Goal: Transaction & Acquisition: Subscribe to service/newsletter

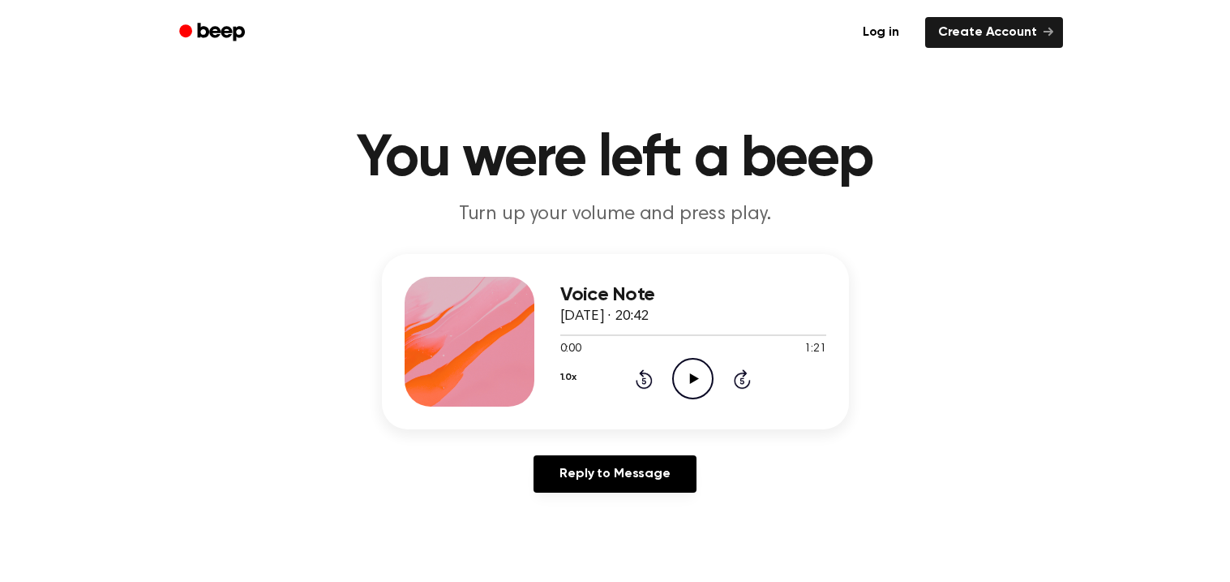
click at [714, 399] on icon "Play Audio" at bounding box center [692, 378] width 41 height 41
click at [697, 384] on icon at bounding box center [692, 378] width 7 height 11
click at [235, 188] on h1 "You were left a beep" at bounding box center [615, 159] width 831 height 58
click at [382, 340] on div "Voice Note [DATE] · 20:42 0:02 1:21 Your browser does not support the [object O…" at bounding box center [615, 341] width 467 height 175
click at [1063, 43] on link "Create Account" at bounding box center [994, 32] width 138 height 31
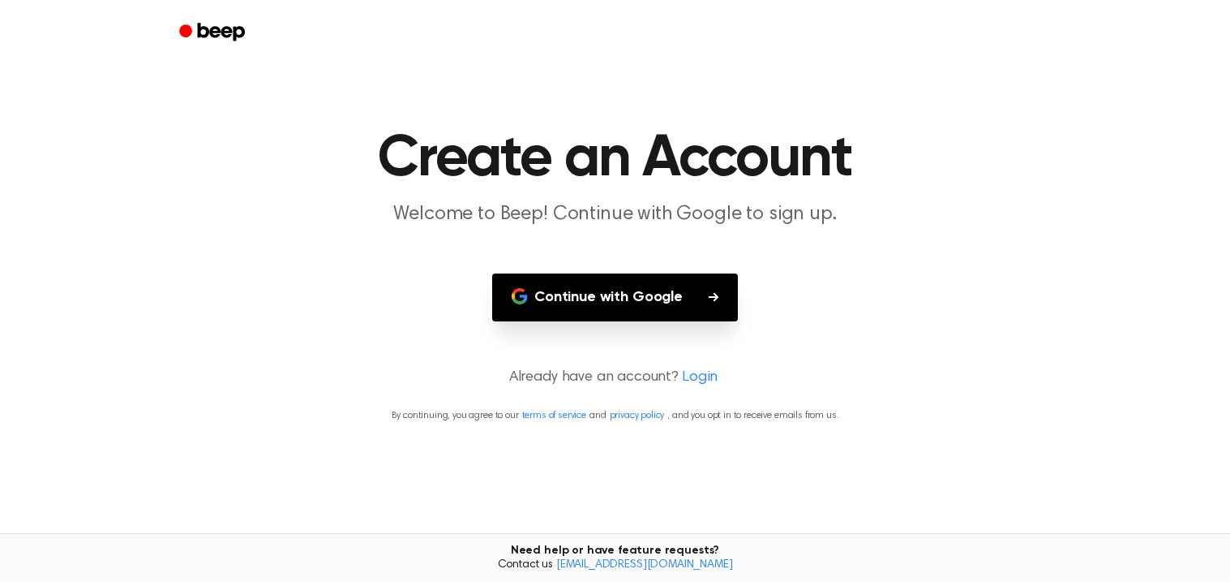
click at [688, 321] on button "Continue with Google" at bounding box center [615, 297] width 246 height 48
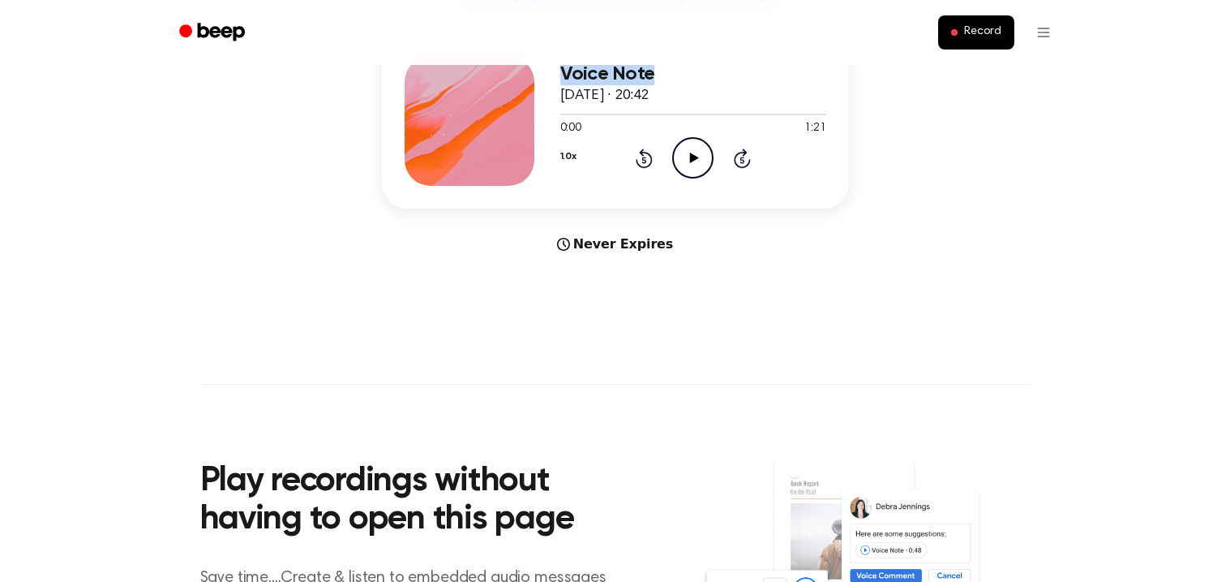
drag, startPoint x: 1229, startPoint y: 38, endPoint x: 1229, endPoint y: 119, distance: 81.1
click at [1229, 119] on div "Record You were left a beep Turn up your volume and press play. Voice Note [DAT…" at bounding box center [615, 417] width 1230 height 1277
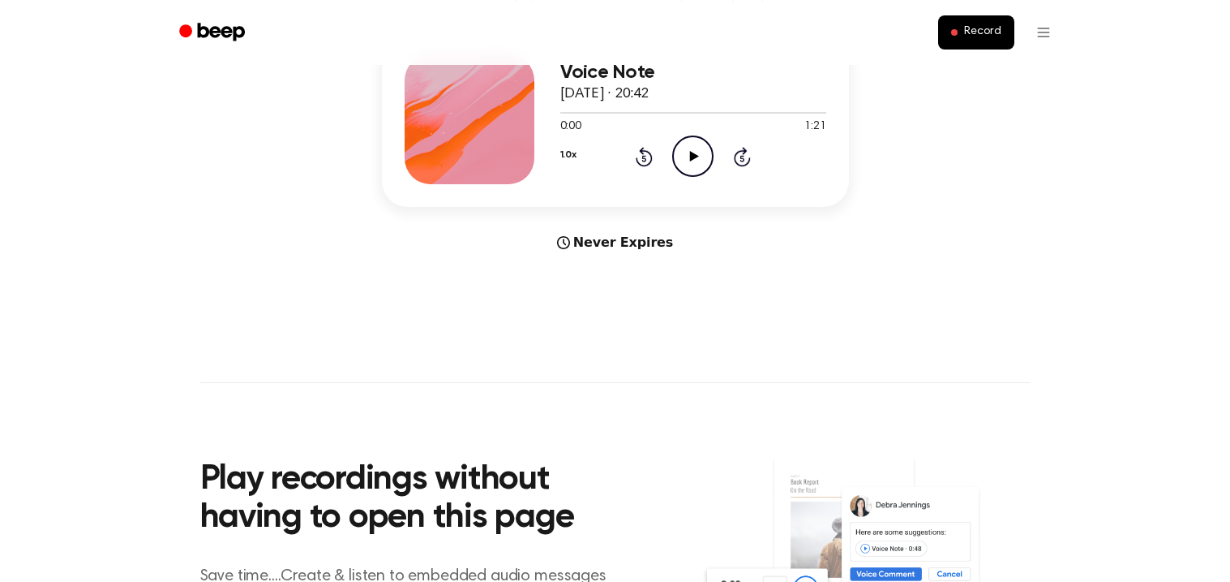
click at [1178, 219] on div "Voice Note [DATE] · 20:42 0:00 1:21 Your browser does not support the [object O…" at bounding box center [614, 142] width 1191 height 221
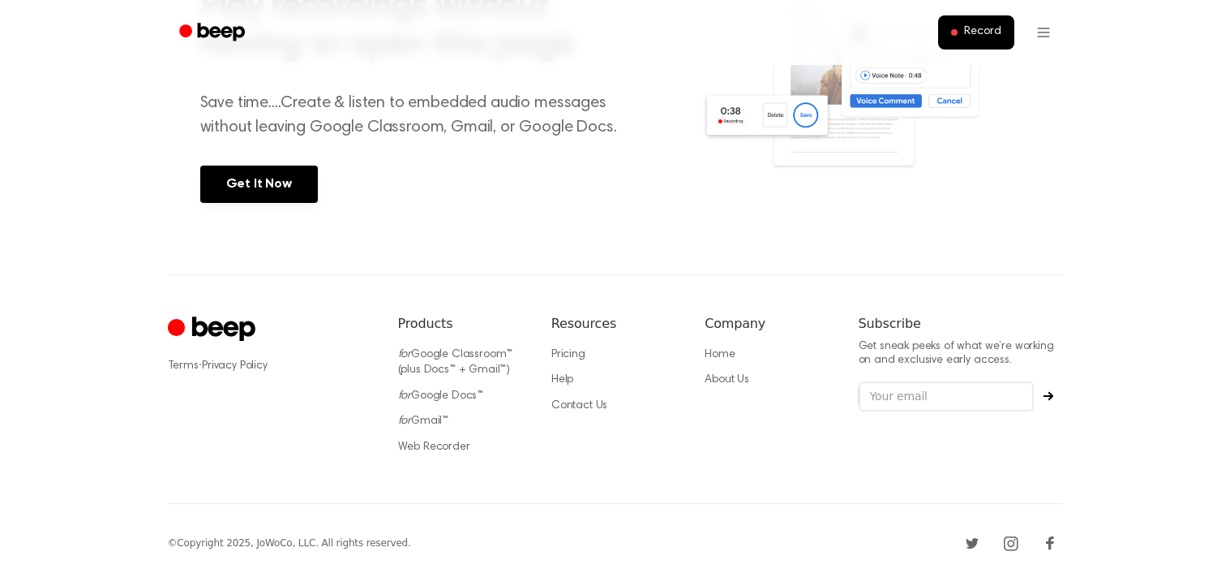
scroll to position [760, 0]
click at [200, 203] on link "Get It Now" at bounding box center [259, 183] width 118 height 37
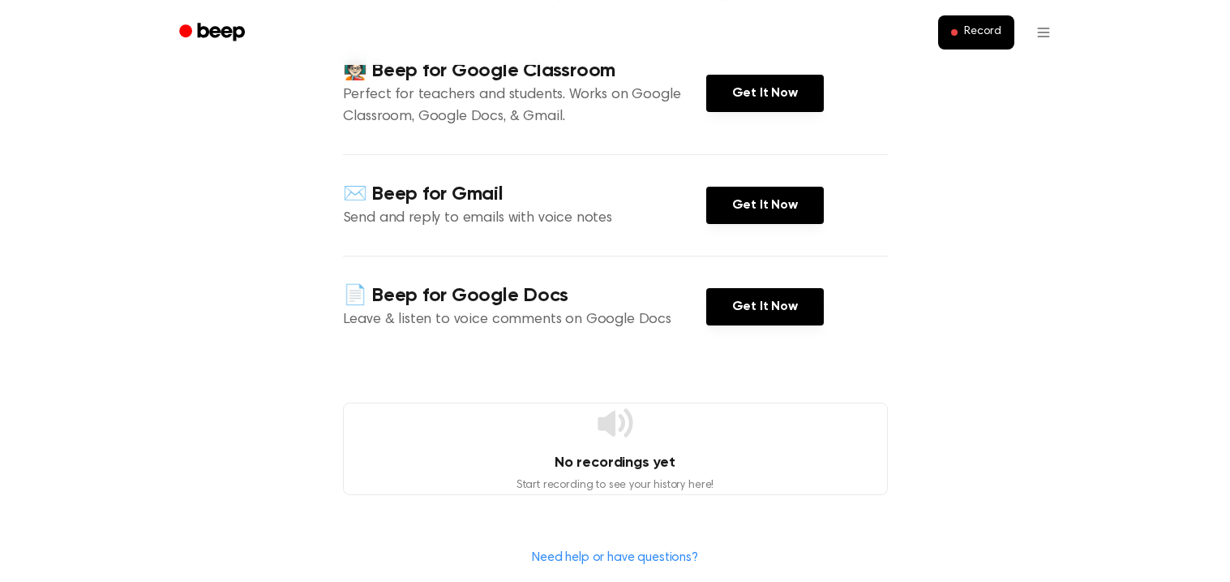
scroll to position [166, 0]
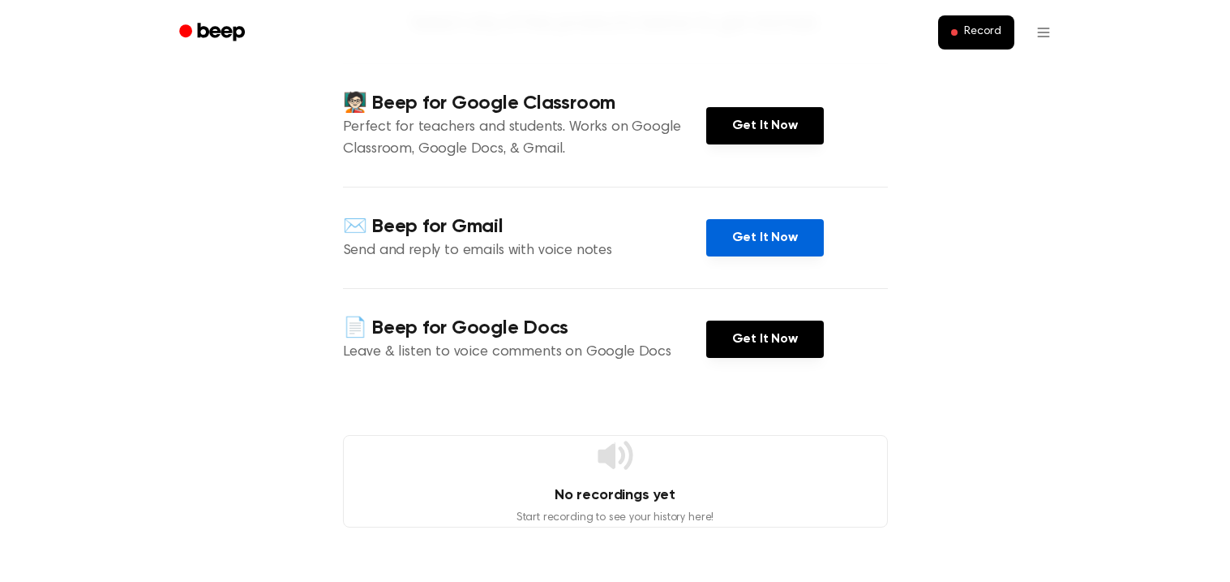
click at [756, 256] on link "Get It Now" at bounding box center [765, 237] width 118 height 37
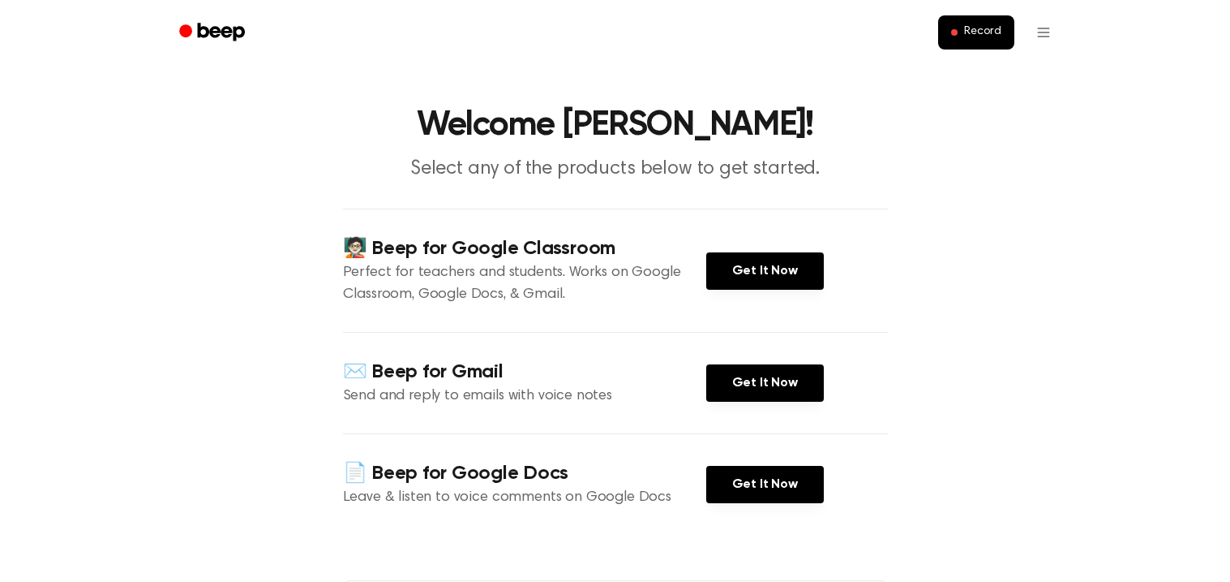
scroll to position [0, 0]
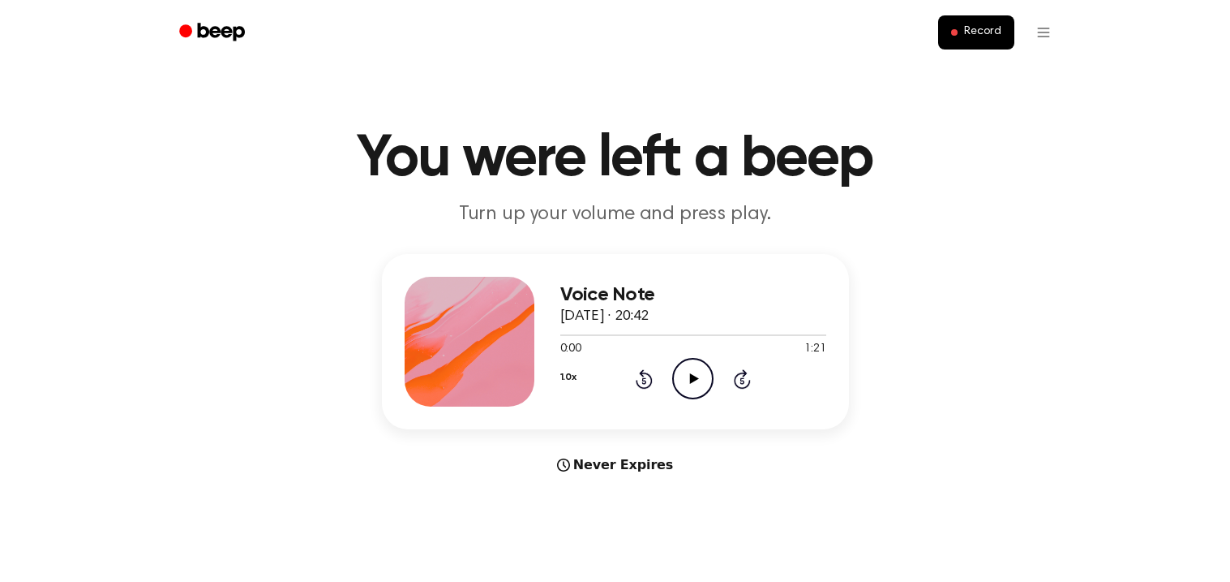
click at [710, 399] on icon "Play Audio" at bounding box center [692, 378] width 41 height 41
click at [710, 399] on icon "Pause Audio" at bounding box center [692, 378] width 41 height 41
click at [710, 399] on icon "Play Audio" at bounding box center [692, 378] width 41 height 41
